Goal: Information Seeking & Learning: Learn about a topic

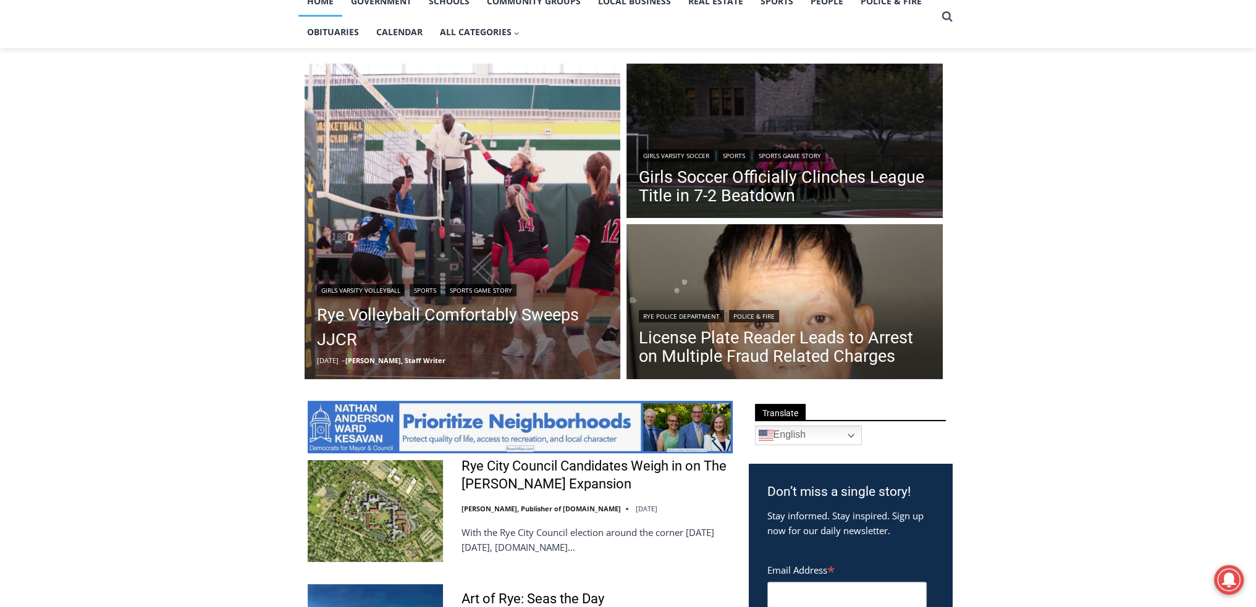
scroll to position [288, 0]
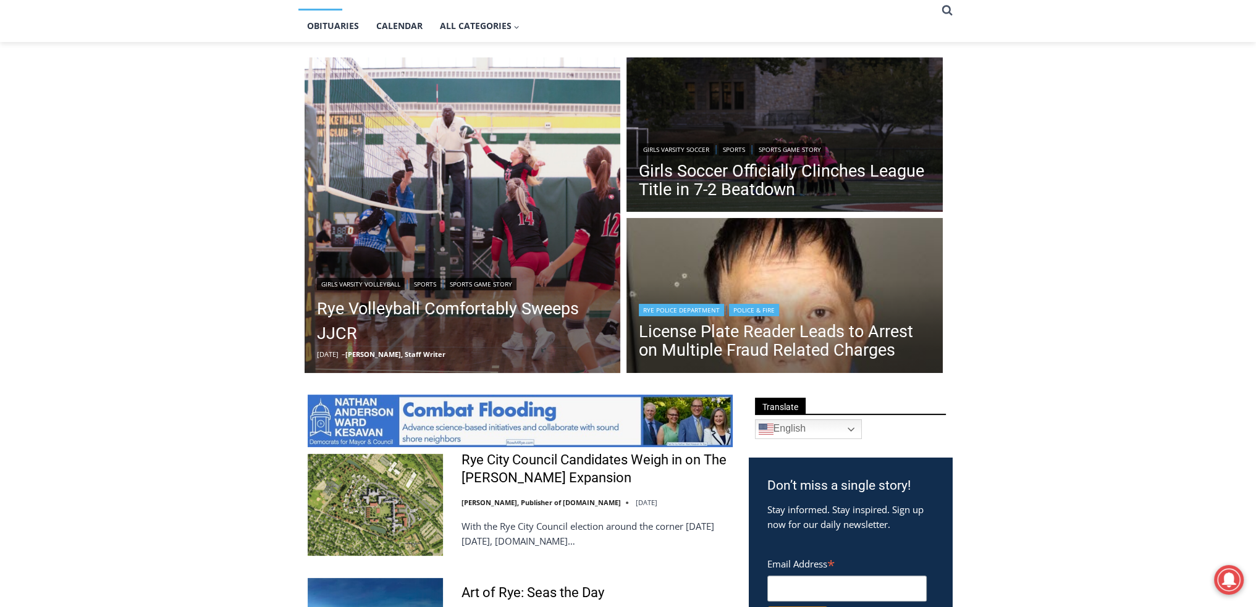
click at [904, 279] on img "Read More License Plate Reader Leads to Arrest on Multiple Fraud Related Charges" at bounding box center [784, 297] width 316 height 158
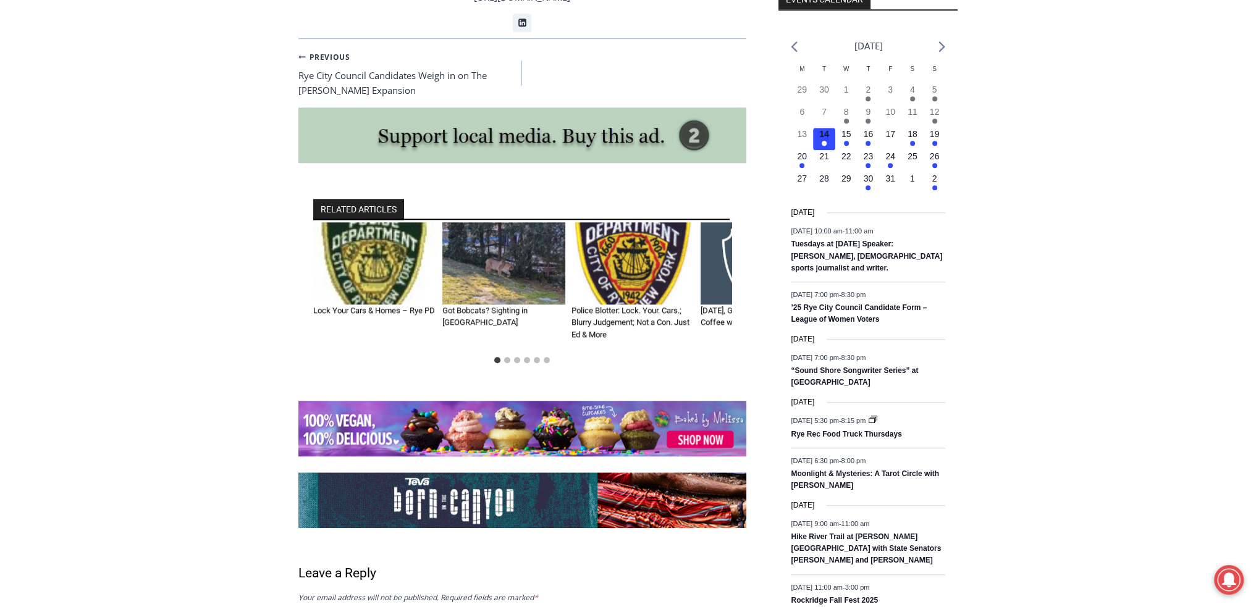
scroll to position [1441, 0]
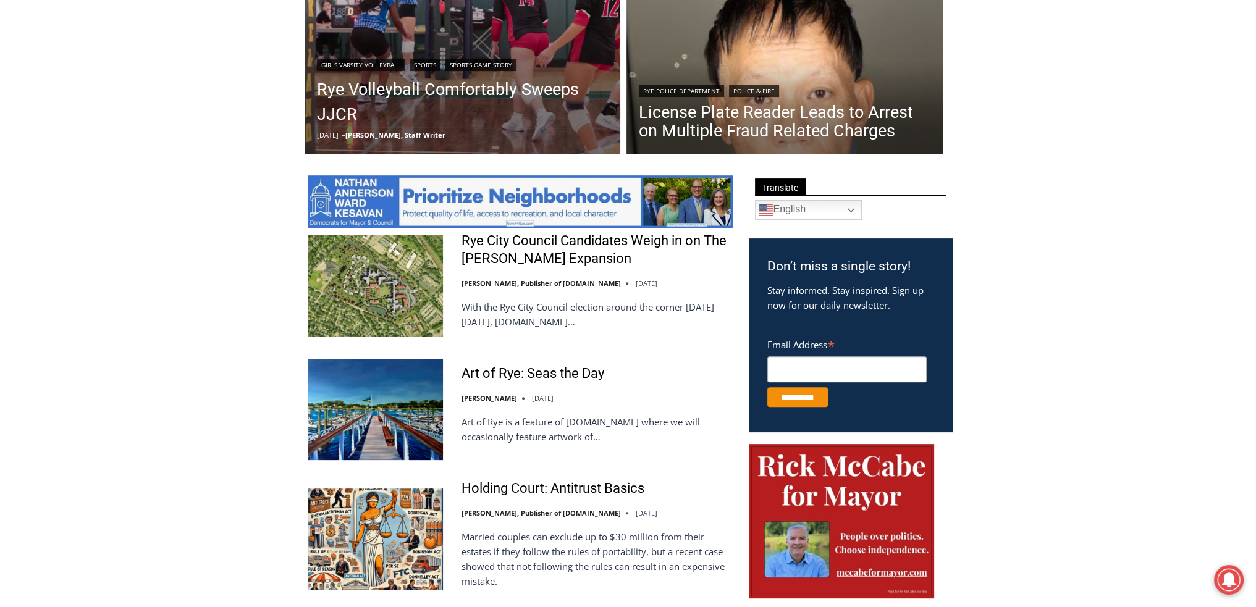
scroll to position [566, 0]
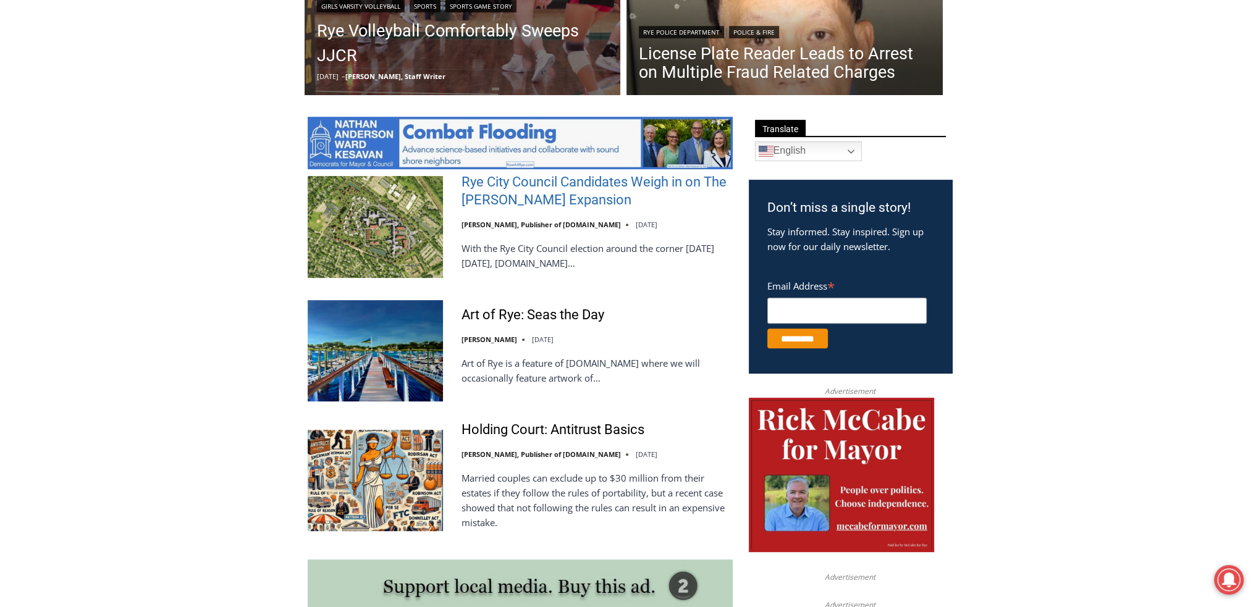
click at [474, 192] on link "Rye City Council Candidates Weigh in on The [PERSON_NAME] Expansion" at bounding box center [596, 191] width 271 height 35
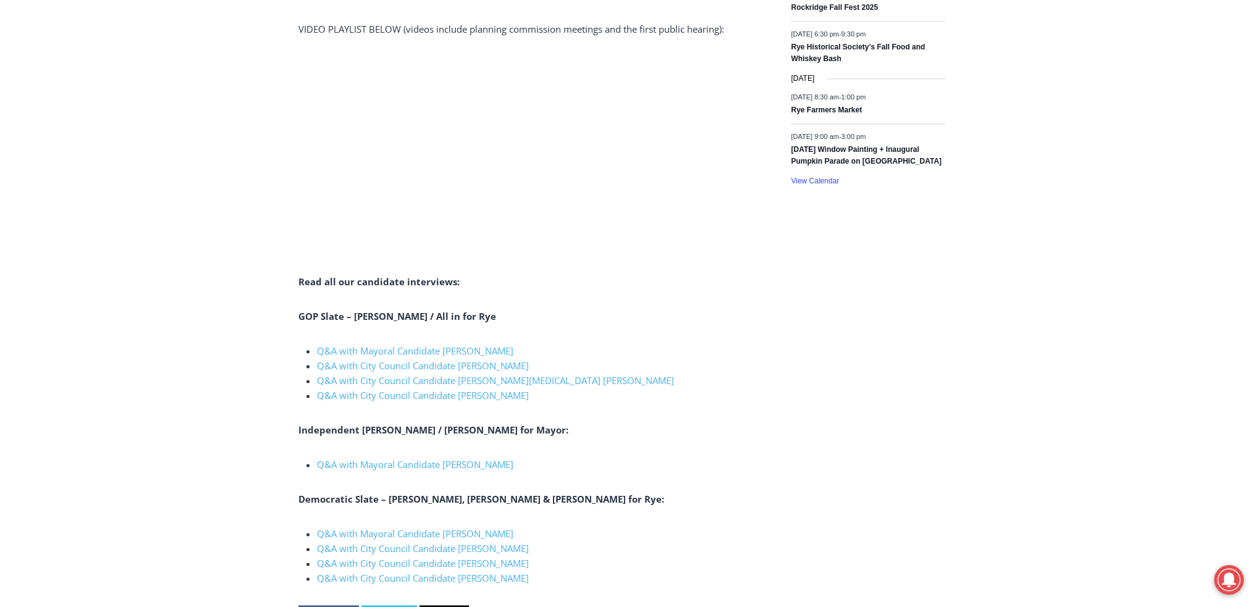
scroll to position [2162, 0]
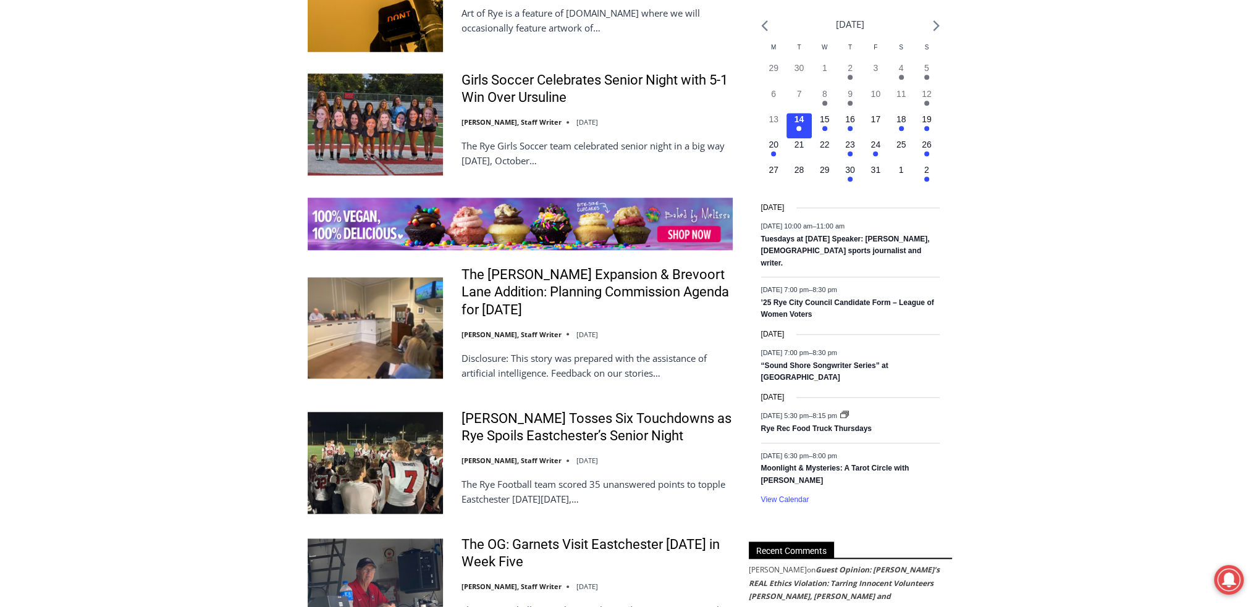
scroll to position [1863, 0]
